Goal: Task Accomplishment & Management: Complete application form

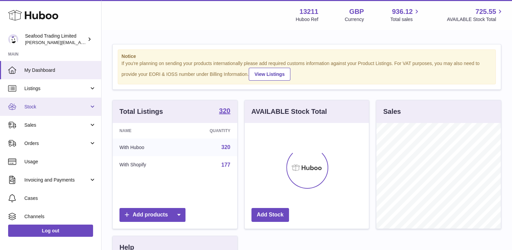
scroll to position [106, 125]
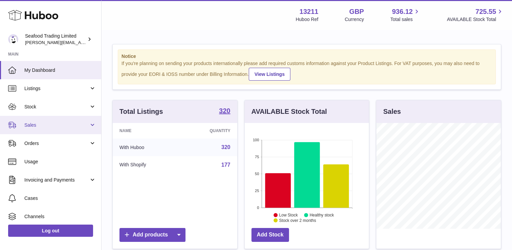
click at [77, 124] on span "Sales" at bounding box center [56, 125] width 65 height 6
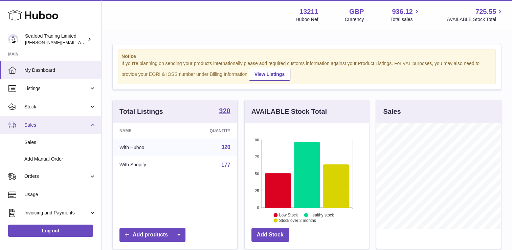
click at [45, 127] on span "Sales" at bounding box center [56, 125] width 65 height 6
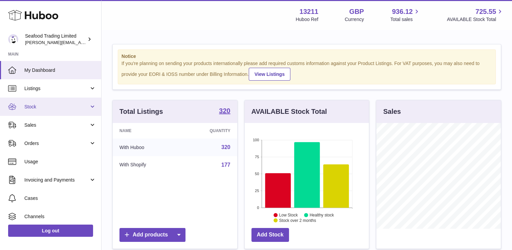
click at [44, 111] on link "Stock" at bounding box center [50, 106] width 101 height 18
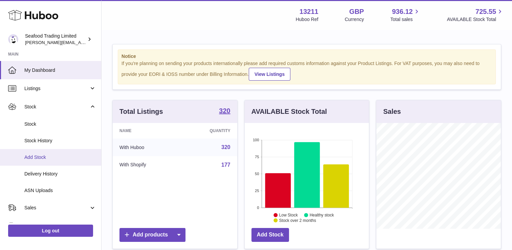
click at [35, 155] on span "Add Stock" at bounding box center [60, 157] width 72 height 6
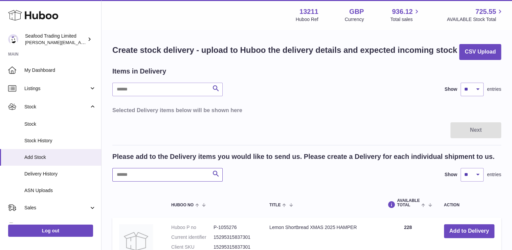
click at [143, 169] on input "text" at bounding box center [167, 175] width 110 height 14
type input "****"
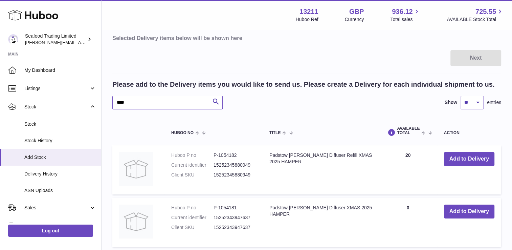
scroll to position [102, 0]
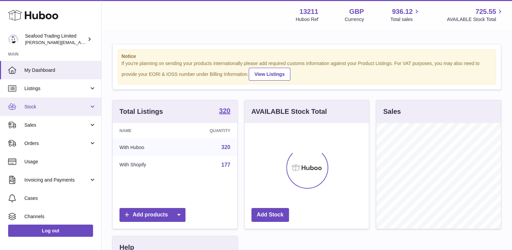
scroll to position [106, 125]
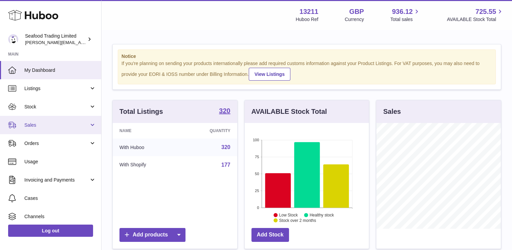
click at [48, 124] on span "Sales" at bounding box center [56, 125] width 65 height 6
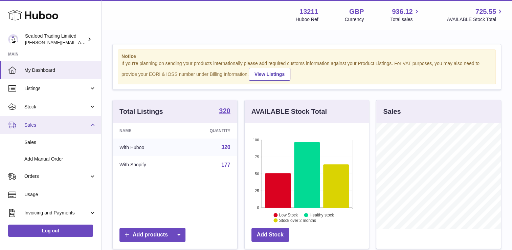
click at [42, 128] on link "Sales" at bounding box center [50, 125] width 101 height 18
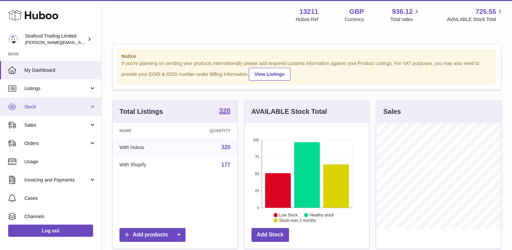
click at [43, 106] on span "Stock" at bounding box center [56, 107] width 65 height 6
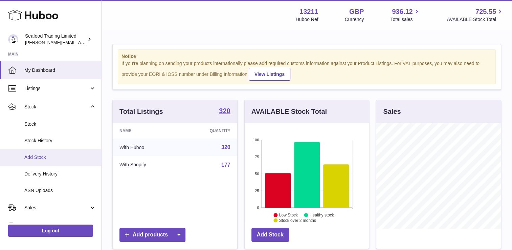
click at [38, 159] on span "Add Stock" at bounding box center [60, 157] width 72 height 6
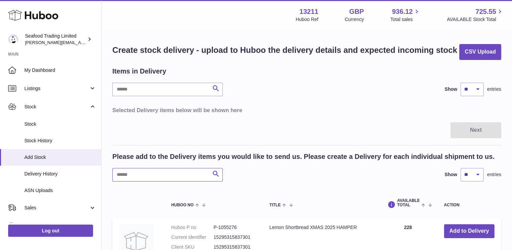
click at [147, 179] on input "text" at bounding box center [167, 175] width 110 height 14
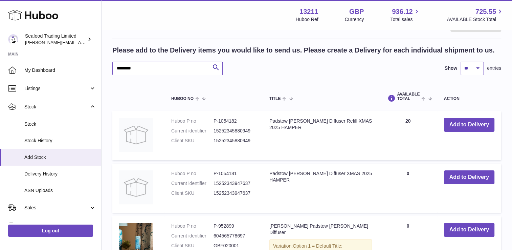
scroll to position [135, 0]
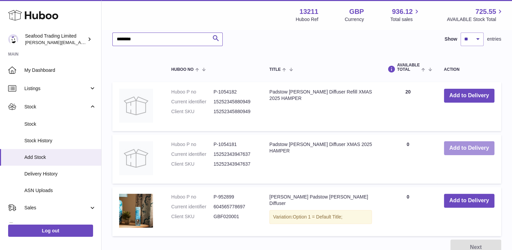
type input "********"
click at [467, 148] on button "Add to Delivery" at bounding box center [469, 148] width 50 height 14
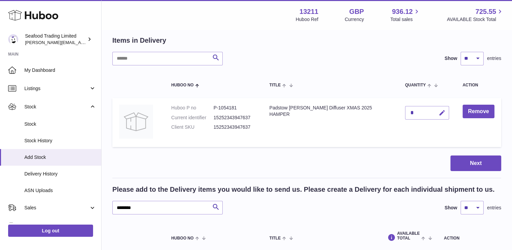
scroll to position [30, 0]
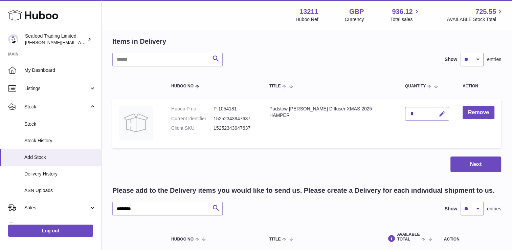
click at [439, 112] on icon "button" at bounding box center [442, 113] width 7 height 7
type input "**"
click at [439, 112] on icon "submit" at bounding box center [442, 114] width 6 height 6
click at [457, 164] on button "Next" at bounding box center [475, 164] width 51 height 16
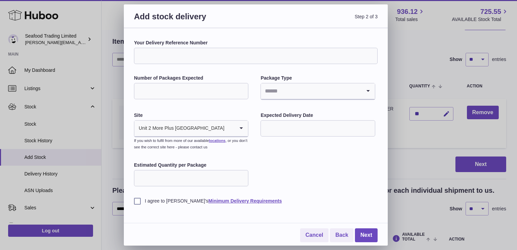
click at [185, 60] on input "Your Delivery Reference Number" at bounding box center [256, 56] width 244 height 16
click at [185, 60] on input "**********" at bounding box center [256, 56] width 244 height 16
click at [185, 59] on input "**********" at bounding box center [256, 56] width 244 height 16
type input "**********"
type input "*"
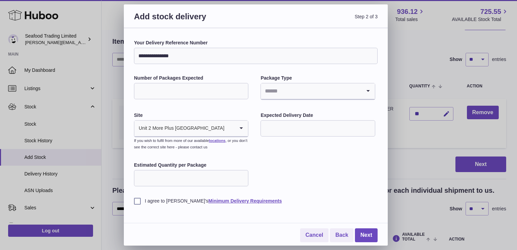
type input "*"
type input "**********"
click at [282, 97] on input "Search for option" at bounding box center [311, 91] width 100 height 16
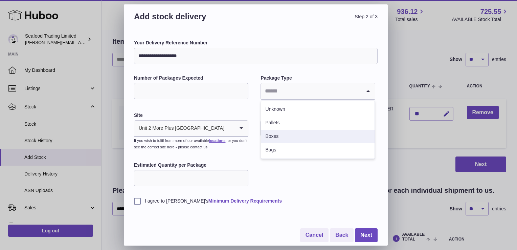
click at [280, 137] on li "Boxes" at bounding box center [317, 137] width 113 height 14
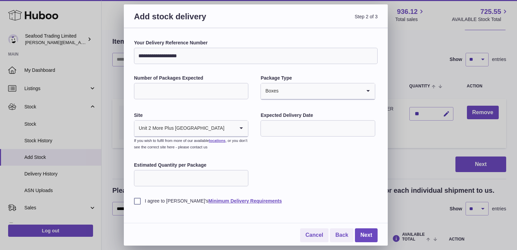
click at [138, 200] on label "I agree to Huboo's Minimum Delivery Requirements" at bounding box center [256, 201] width 244 height 6
click at [363, 235] on link "Next" at bounding box center [366, 235] width 23 height 14
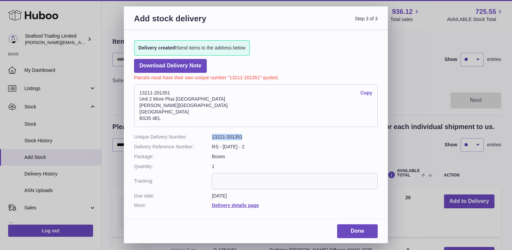
drag, startPoint x: 212, startPoint y: 136, endPoint x: 249, endPoint y: 137, distance: 36.9
click at [249, 137] on dd "13211-201351" at bounding box center [295, 137] width 166 height 6
copy dd "13211-201351"
click at [346, 227] on link "Done" at bounding box center [357, 231] width 41 height 14
